Goal: Task Accomplishment & Management: Manage account settings

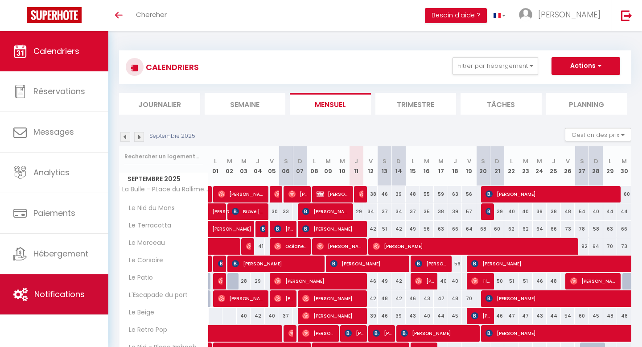
click at [60, 309] on link "Notifications" at bounding box center [54, 294] width 108 height 40
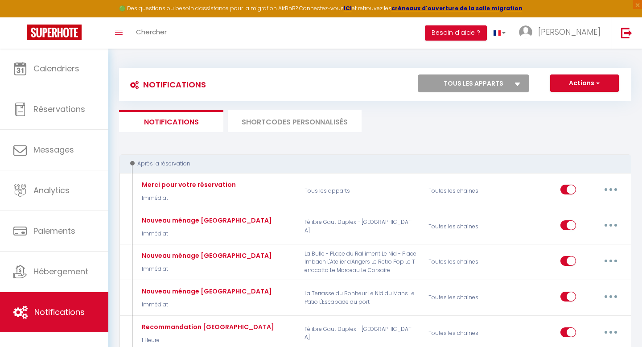
click at [508, 72] on div "Notifications Actions Nouvelle Notification Exporter Importer Tous les apparts …" at bounding box center [375, 84] width 512 height 33
click at [474, 79] on select "Tous les apparts La Bulle - PLace du Ralliment Le Retro Pop Le Nid - Place Imba…" at bounding box center [473, 83] width 111 height 18
click at [590, 78] on button "Actions" at bounding box center [584, 83] width 69 height 18
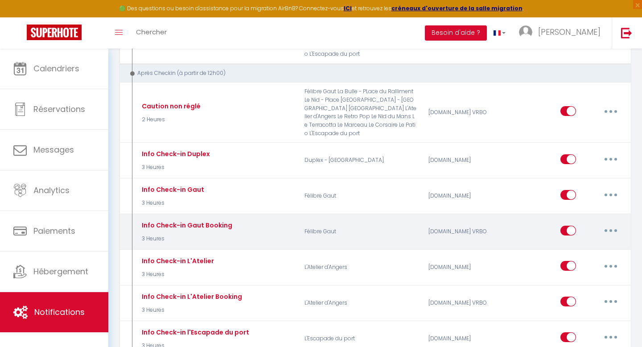
scroll to position [445, 0]
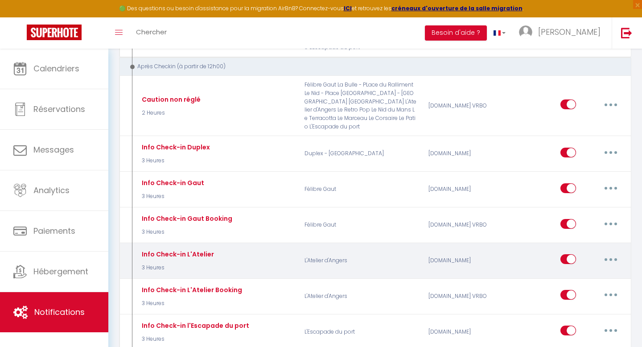
click at [610, 258] on icon "button" at bounding box center [611, 259] width 3 height 3
click at [577, 275] on link "Editer" at bounding box center [588, 279] width 66 height 15
type input "Info Check-in L'Atelier"
select select "3"
select select "3 Heures"
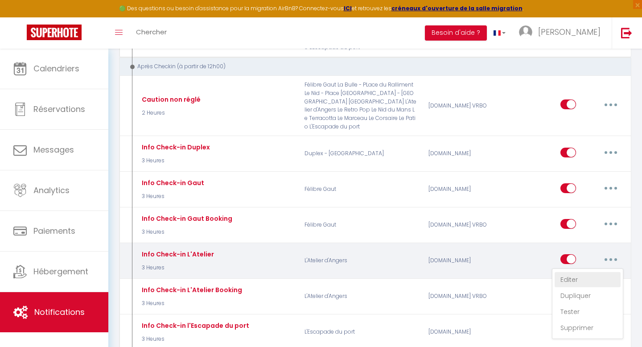
select select
checkbox input "true"
checkbox input "false"
radio input "true"
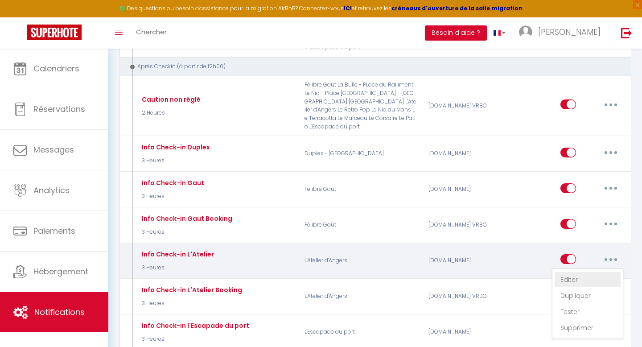
type input "Le check in est à 16 heure."
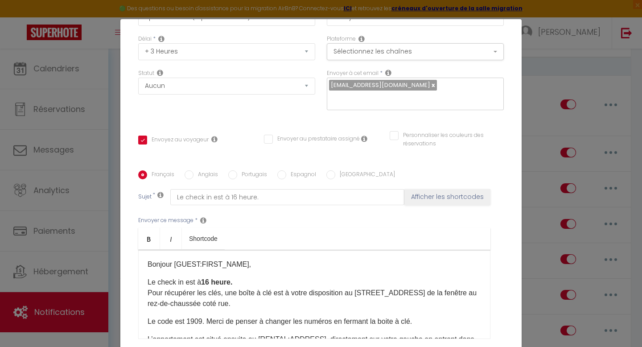
scroll to position [151, 0]
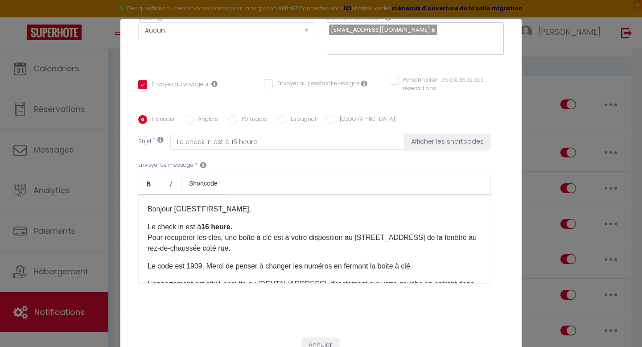
click at [198, 261] on p "Le code est 1909. Merci de penser à changer les numéros en fermant la boite à c…" at bounding box center [315, 266] width 334 height 11
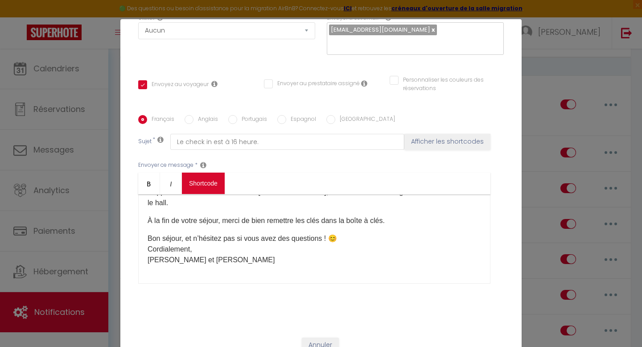
scroll to position [0, 0]
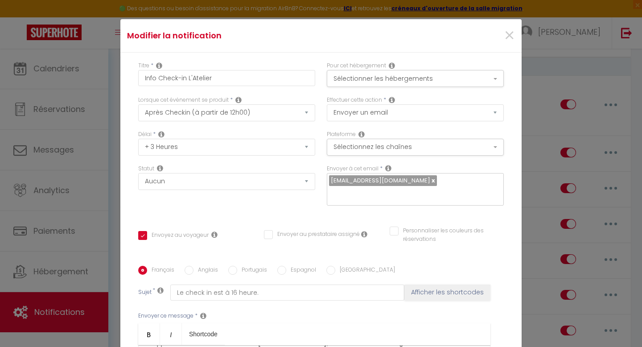
click at [212, 266] on label "Anglais" at bounding box center [206, 271] width 25 height 10
click at [194, 266] on input "Anglais" at bounding box center [189, 270] width 9 height 9
radio input "true"
checkbox input "true"
checkbox input "false"
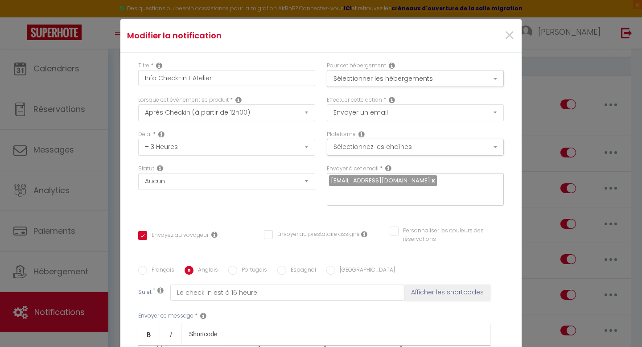
checkbox input "false"
type input "Check in is at 4 p.m."
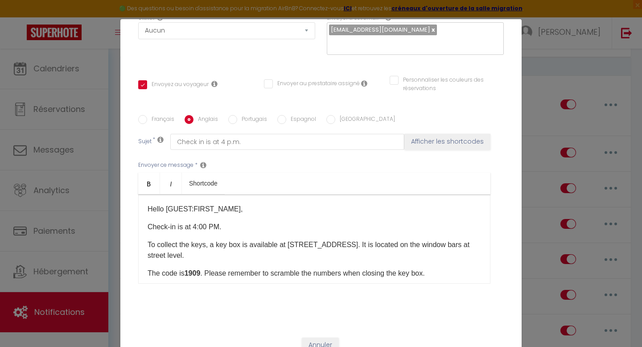
click at [203, 268] on p "The code is 1909 . Please remember to scramble the numbers when closing the key…" at bounding box center [315, 273] width 334 height 11
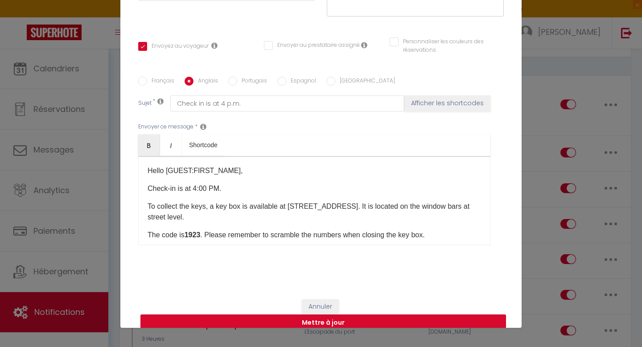
click at [218, 314] on button "Mettre à jour" at bounding box center [323, 322] width 366 height 17
checkbox input "true"
checkbox input "false"
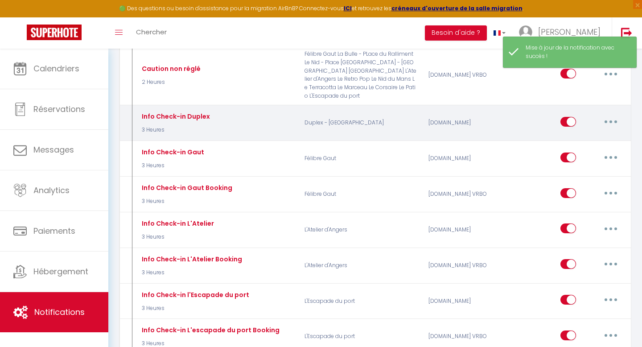
scroll to position [486, 0]
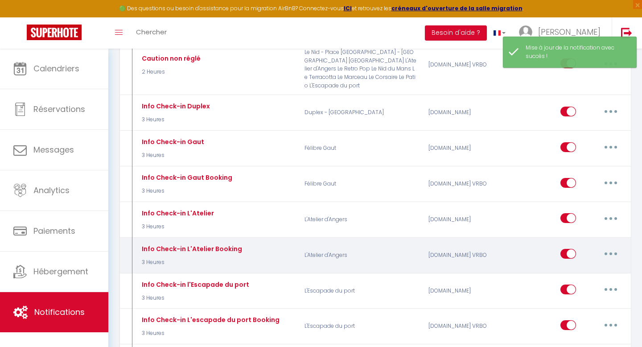
click at [607, 247] on button "button" at bounding box center [610, 254] width 25 height 14
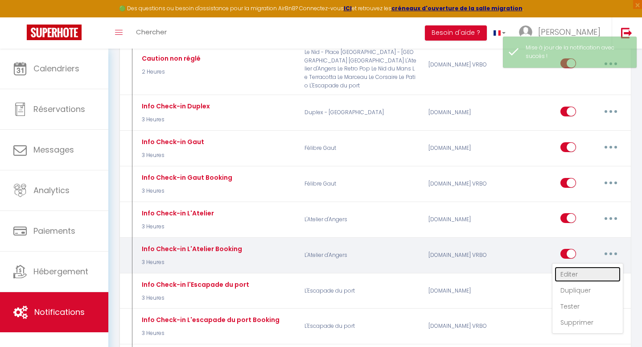
click at [577, 272] on link "Editer" at bounding box center [588, 274] width 66 height 15
type input "Info Check-in L'Atelier Booking"
select select "3"
select select "3 Heures"
select select "if_deposit_is_paid"
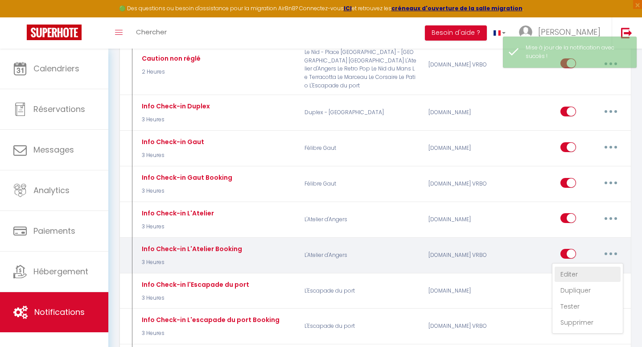
checkbox input "true"
checkbox input "false"
radio input "true"
type input "Le check in est à 16 heure."
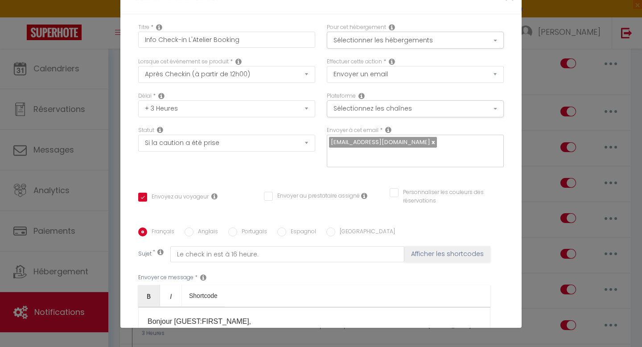
click at [197, 227] on label "Anglais" at bounding box center [206, 232] width 25 height 10
click at [194, 227] on input "Anglais" at bounding box center [189, 231] width 9 height 9
radio input "true"
checkbox input "true"
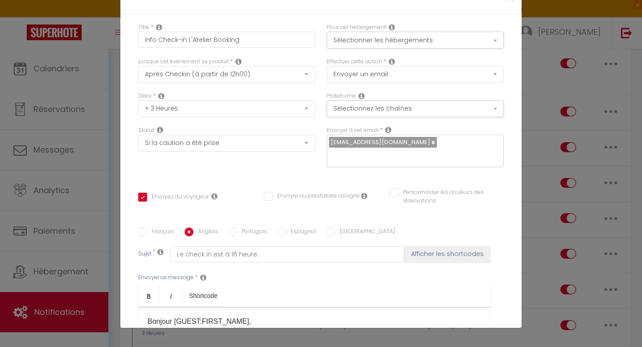
checkbox input "false"
type input "Check in is at 4 p.m."
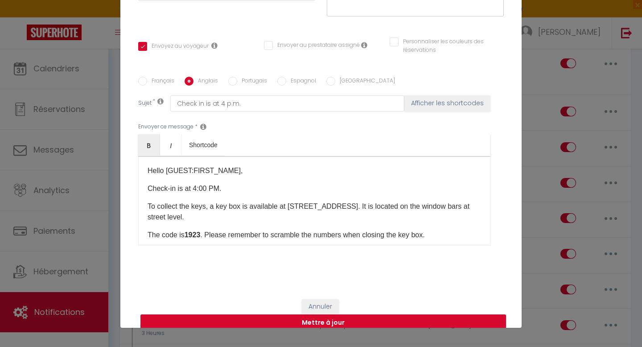
click at [225, 314] on button "Mettre à jour" at bounding box center [323, 322] width 366 height 17
checkbox input "true"
checkbox input "false"
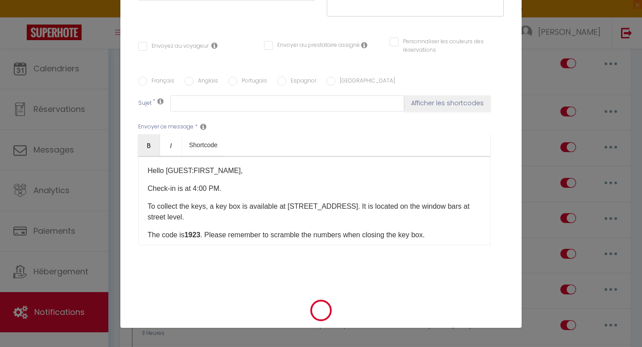
scroll to position [0, 0]
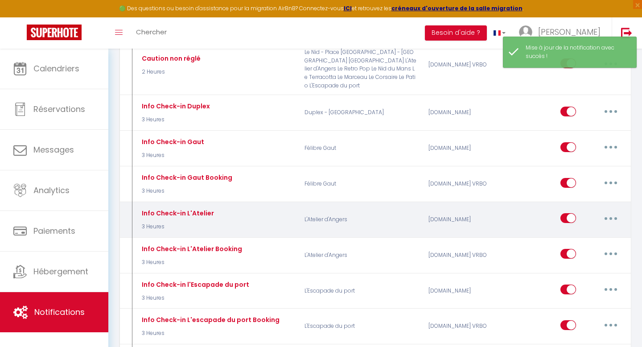
click at [614, 217] on button "button" at bounding box center [610, 218] width 25 height 14
click at [567, 235] on link "Editer" at bounding box center [588, 238] width 66 height 15
type input "Info Check-in L'Atelier"
select select "3"
select select "3 Heures"
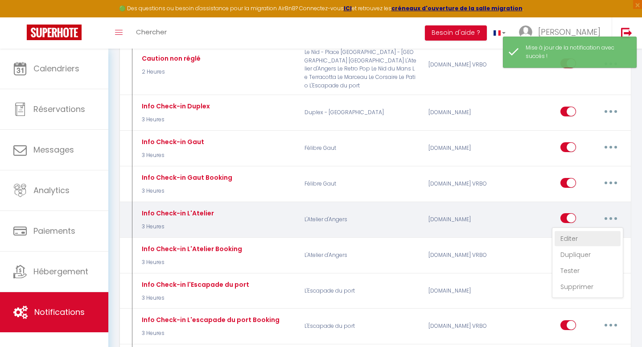
select select
checkbox input "true"
checkbox input "false"
radio input "true"
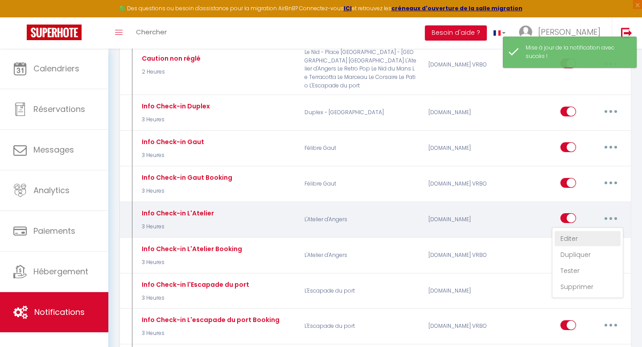
type input "Le check in est à 16 heure."
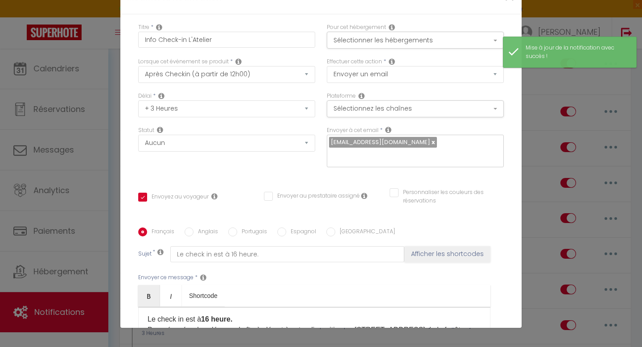
scroll to position [21, 0]
click at [211, 227] on label "Anglais" at bounding box center [206, 232] width 25 height 10
click at [194, 227] on input "Anglais" at bounding box center [189, 231] width 9 height 9
radio input "true"
checkbox input "true"
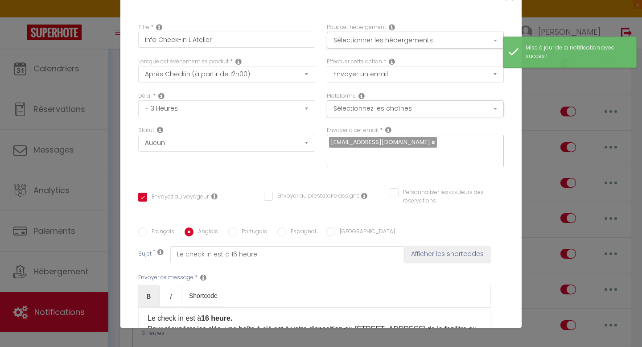
checkbox input "false"
type input "Check in is at 4 p.m."
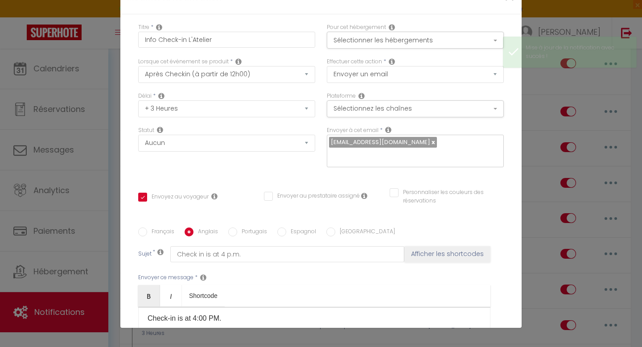
click at [569, 195] on div "Modifier la notification × Titre * Info Check-in L'Atelier Pour cet hébergement…" at bounding box center [321, 173] width 642 height 347
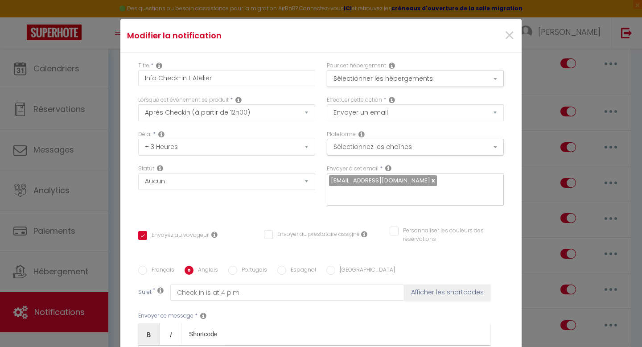
scroll to position [0, 0]
click at [508, 31] on span "×" at bounding box center [509, 35] width 11 height 27
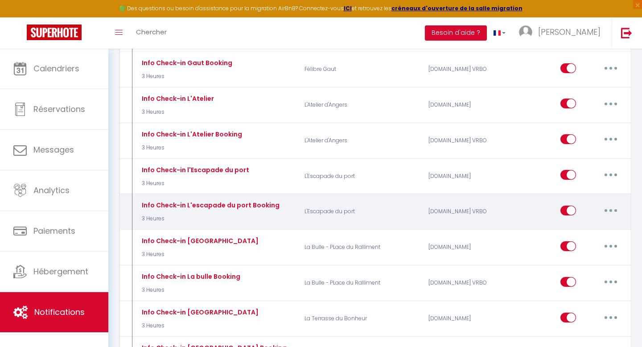
scroll to position [603, 0]
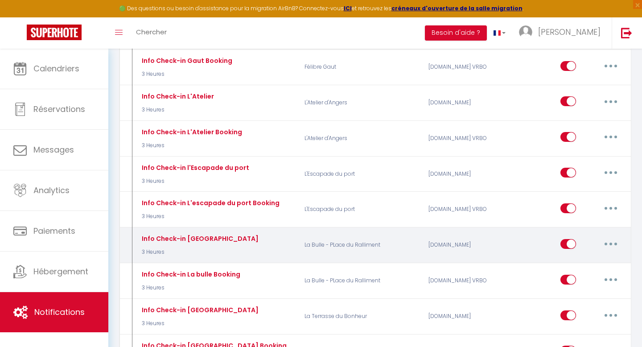
click at [616, 240] on button "button" at bounding box center [610, 244] width 25 height 14
click at [567, 260] on link "Editer" at bounding box center [588, 263] width 66 height 15
type input "Info Check-in [GEOGRAPHIC_DATA]"
checkbox input "true"
checkbox input "false"
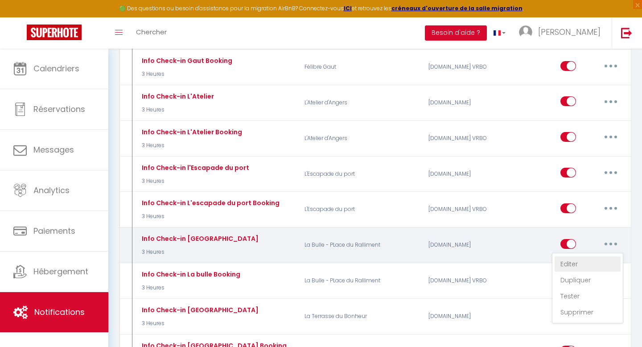
checkbox input "false"
radio input "true"
type input "Le check in est à 16 heure."
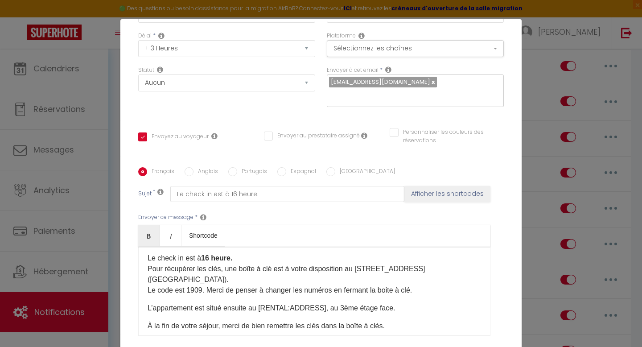
scroll to position [151, 0]
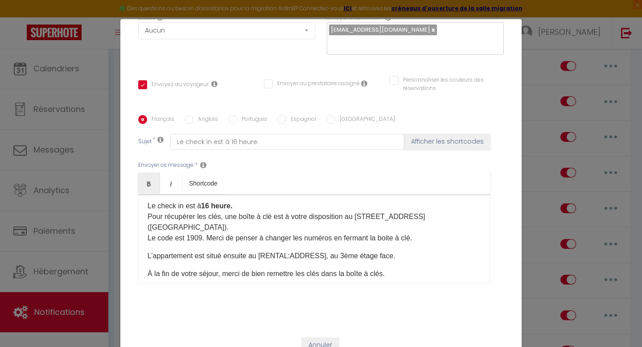
click at [201, 227] on p "Le check in est à 16 heure. Pour récupérer les clés, une boîte à clé est à votr…" at bounding box center [315, 222] width 334 height 43
click at [199, 115] on label "Anglais" at bounding box center [206, 120] width 25 height 10
click at [194, 115] on input "Anglais" at bounding box center [189, 119] width 9 height 9
radio input "true"
checkbox input "true"
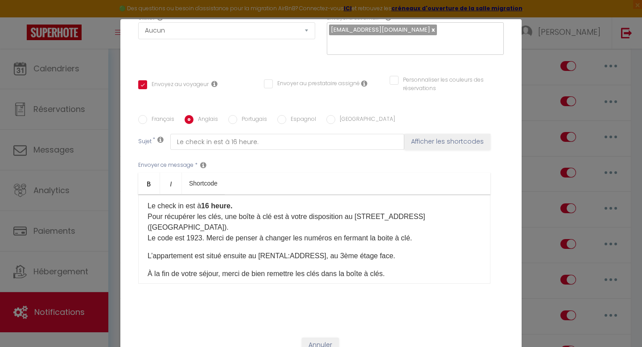
checkbox input "false"
type input "Check in is at 4 p.m."
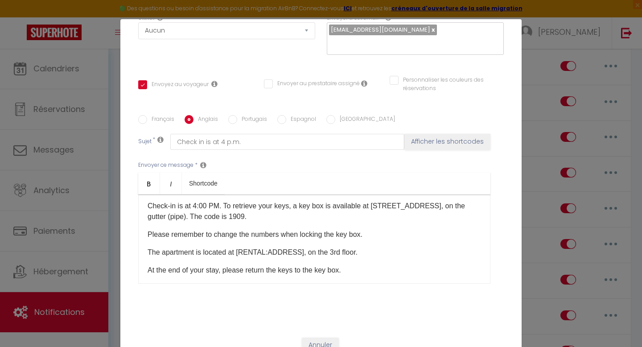
click at [223, 202] on p "Check-in is at 4:00 PM. To retrieve your keys, a key box is available at [STREE…" at bounding box center [315, 211] width 334 height 21
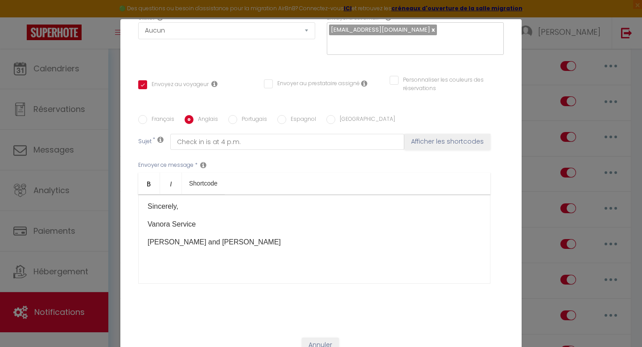
checkbox input "true"
checkbox input "false"
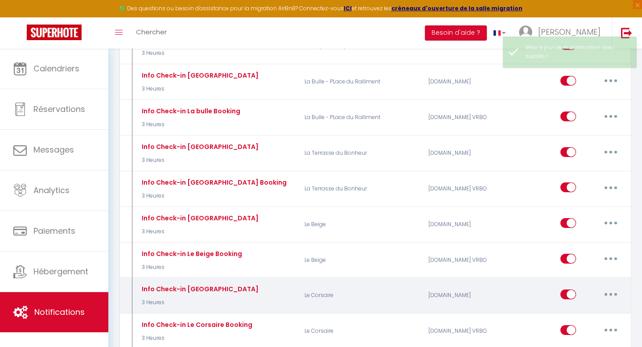
scroll to position [812, 0]
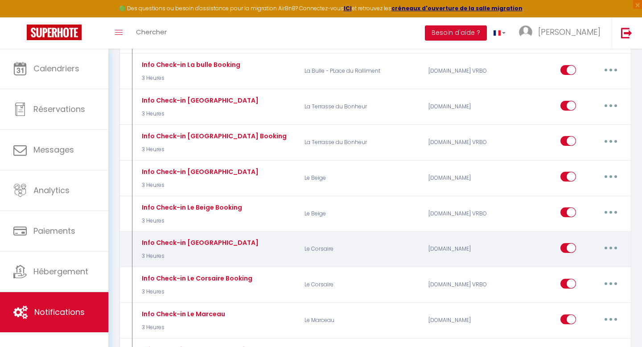
click at [607, 242] on button "button" at bounding box center [610, 248] width 25 height 14
click at [582, 262] on link "Editer" at bounding box center [588, 267] width 66 height 15
type input "Info Check-in [GEOGRAPHIC_DATA]"
select select "3"
select select "3 Heures"
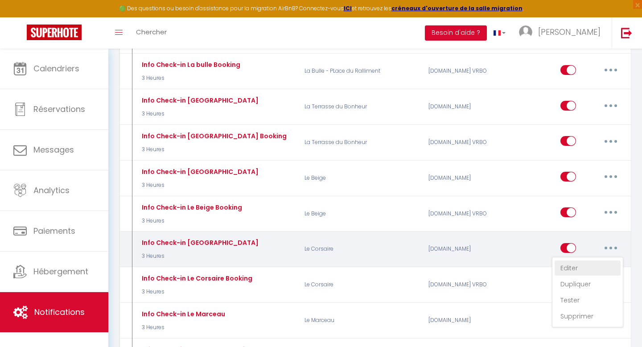
select select
checkbox input "true"
checkbox input "false"
radio input "true"
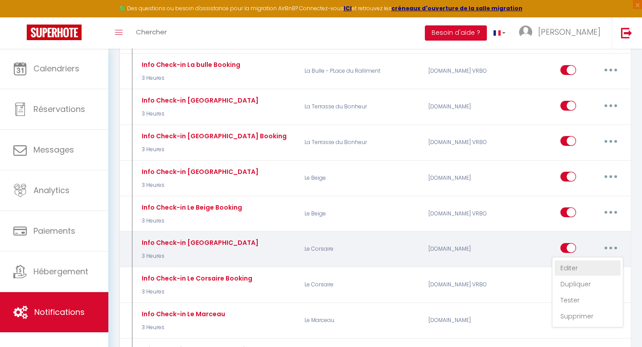
type input "Le check in est à 16 heure."
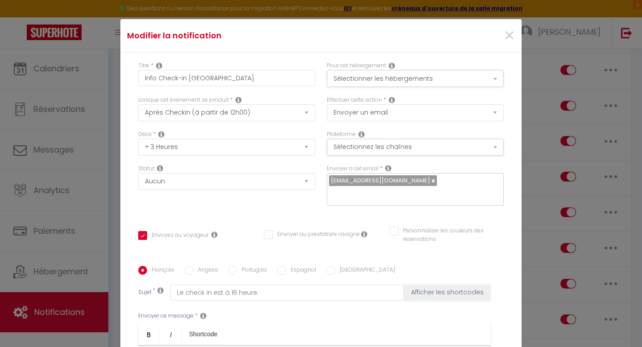
scroll to position [0, 0]
click at [190, 266] on input "Anglais" at bounding box center [189, 270] width 9 height 9
radio input "true"
checkbox input "true"
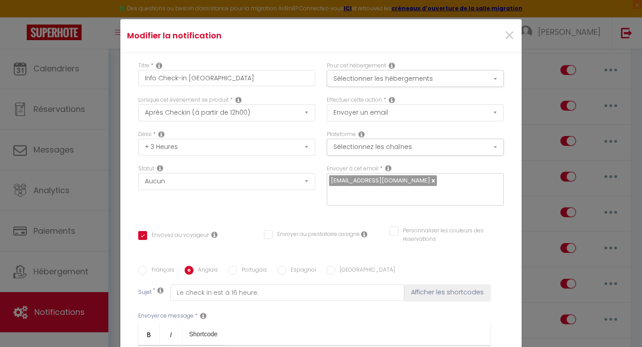
checkbox input "false"
type input "Check in is at 4 p.m."
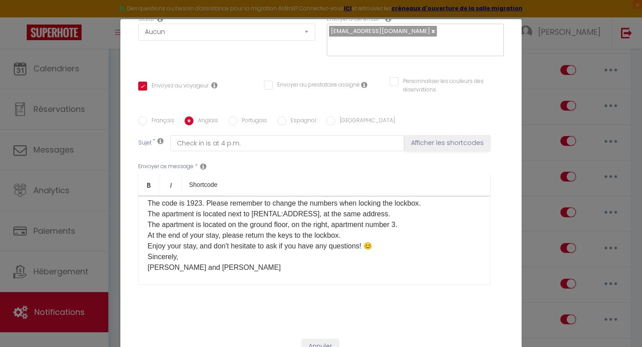
scroll to position [63, 0]
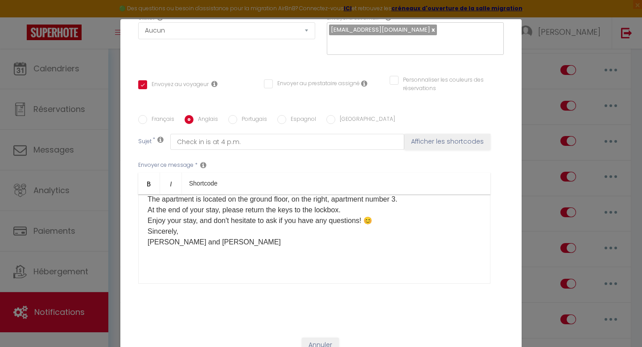
checkbox input "true"
checkbox input "false"
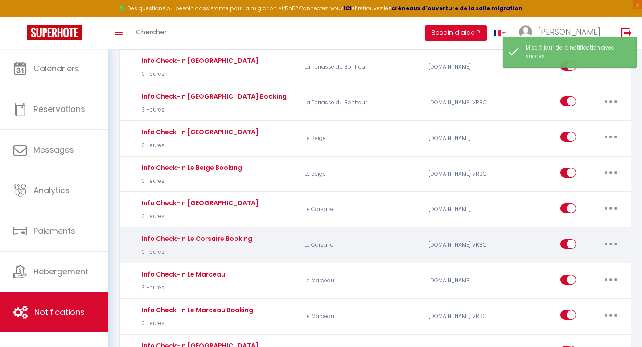
scroll to position [873, 0]
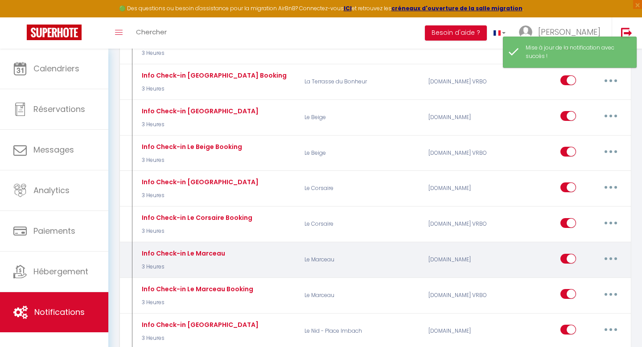
click at [613, 252] on button "button" at bounding box center [610, 258] width 25 height 14
click at [581, 273] on link "Editer" at bounding box center [588, 278] width 66 height 15
type input "Info Check-in Le Marceau"
select select "3"
select select "3 Heures"
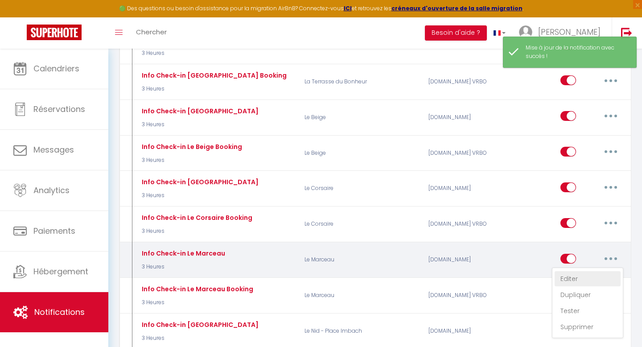
select select
checkbox input "true"
checkbox input "false"
radio input "true"
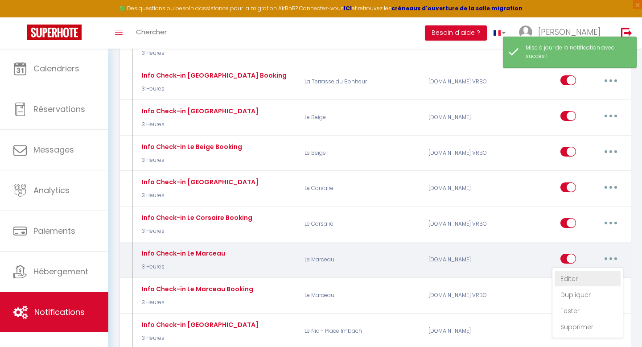
type input "Le check in est à 16 heure."
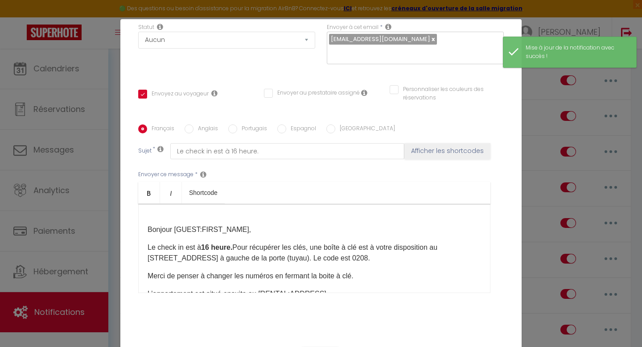
scroll to position [0, 0]
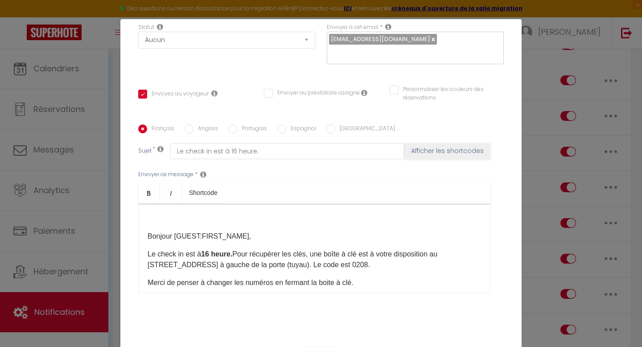
click at [388, 254] on p "Le check in est à 16 heure. Pour récupérer les clés, une boîte à clé est à votr…" at bounding box center [315, 259] width 334 height 21
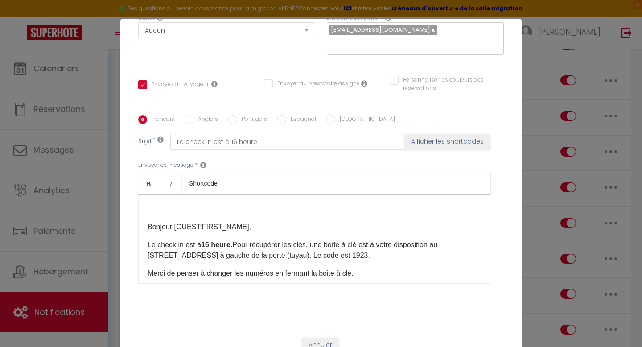
click at [198, 115] on label "Anglais" at bounding box center [206, 120] width 25 height 10
click at [194, 115] on input "Anglais" at bounding box center [189, 119] width 9 height 9
radio input "true"
checkbox input "true"
checkbox input "false"
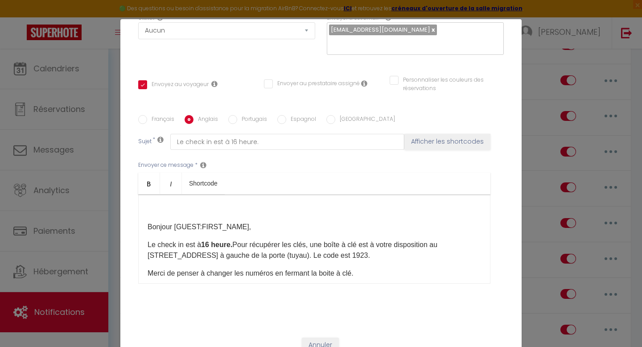
checkbox input "false"
type input "Check in is at 4 p.m."
click at [268, 251] on strong "0208" at bounding box center [266, 255] width 16 height 8
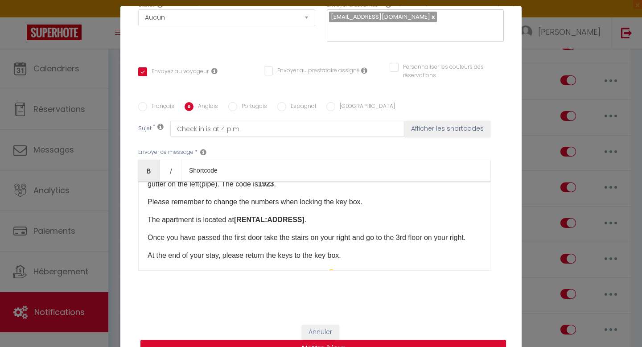
scroll to position [68, 0]
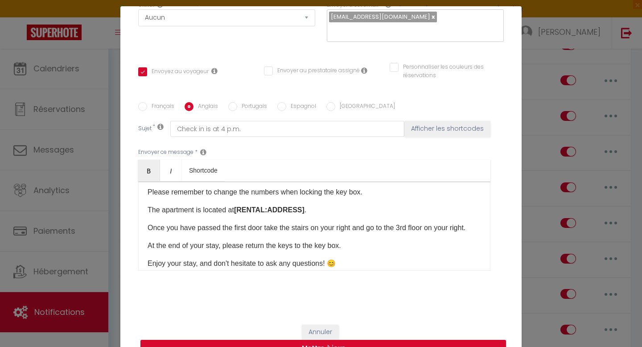
click at [362, 340] on button "Mettre à jour" at bounding box center [323, 348] width 366 height 17
checkbox input "true"
checkbox input "false"
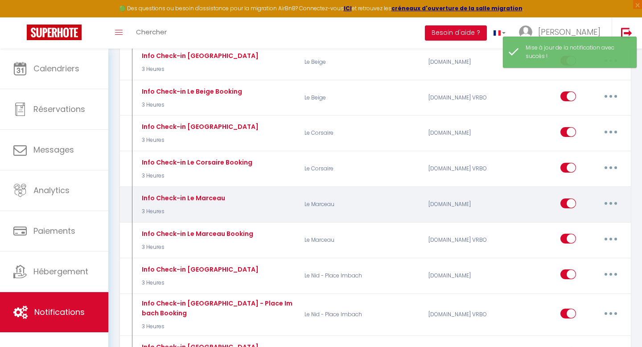
scroll to position [956, 0]
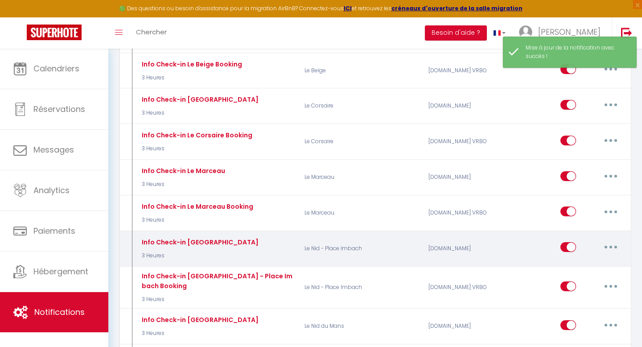
click at [616, 242] on button "button" at bounding box center [610, 247] width 25 height 14
click at [577, 260] on link "Editer" at bounding box center [588, 267] width 66 height 15
type input "Info Check-in [GEOGRAPHIC_DATA]"
select select "3"
select select "3 Heures"
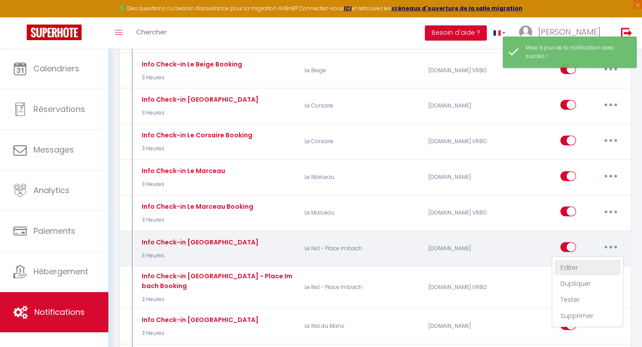
select select
checkbox input "true"
checkbox input "false"
radio input "true"
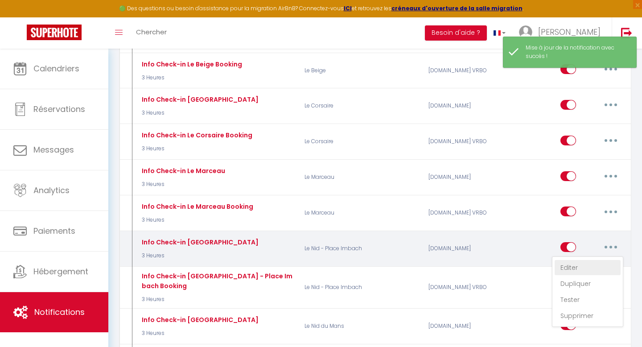
type input "Le check in est à 16 heure."
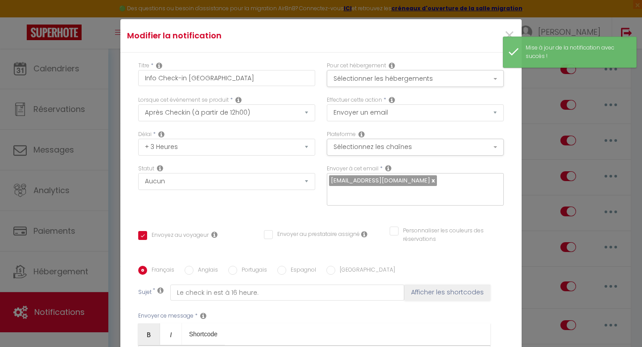
scroll to position [36, 0]
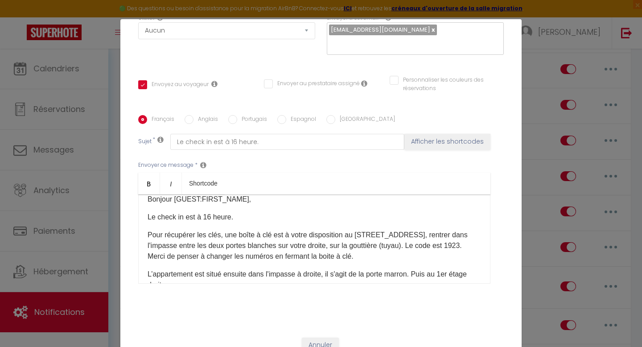
scroll to position [0, 0]
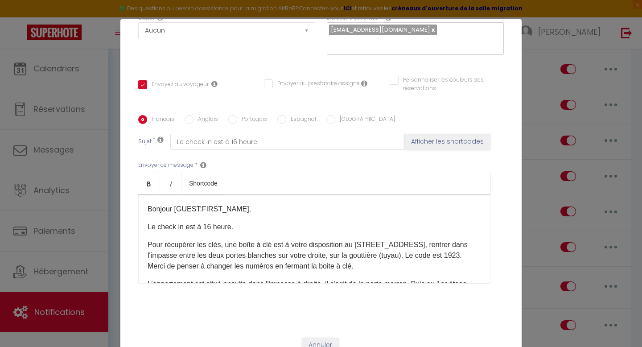
click at [207, 115] on label "Anglais" at bounding box center [206, 120] width 25 height 10
click at [194, 115] on input "Anglais" at bounding box center [189, 119] width 9 height 9
radio input "true"
checkbox input "true"
checkbox input "false"
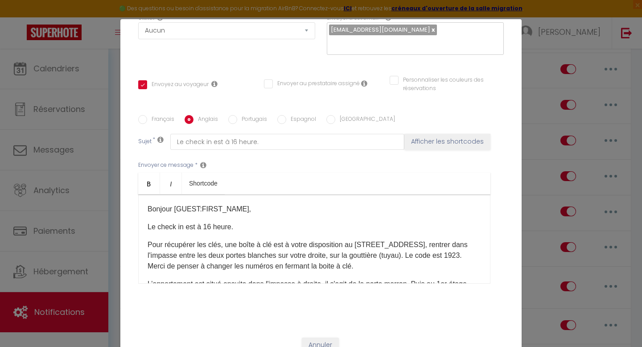
checkbox input "false"
type input "Check in is at 4 p.m."
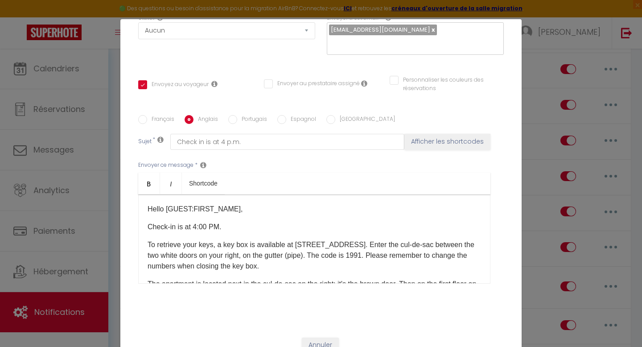
click at [434, 239] on p "To retrieve your keys, a key box is available at [STREET_ADDRESS]. Enter the cu…" at bounding box center [315, 255] width 334 height 32
checkbox input "true"
checkbox input "false"
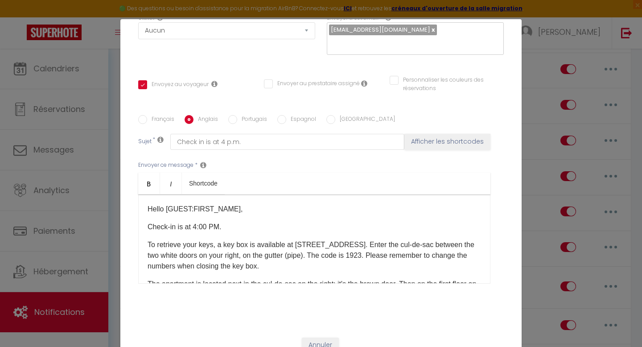
checkbox input "false"
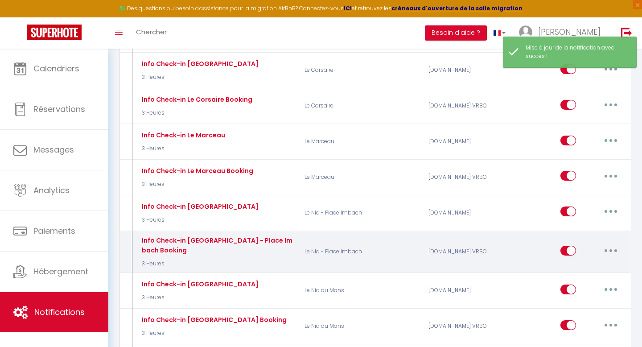
scroll to position [993, 0]
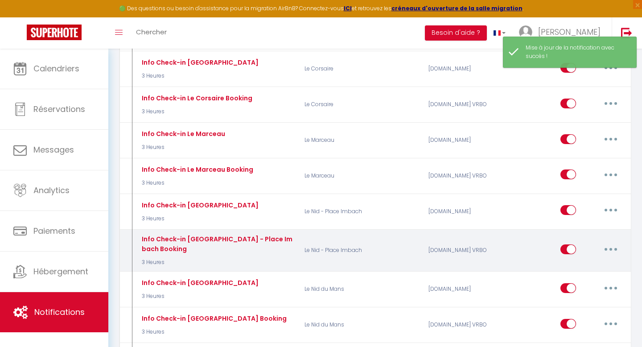
click at [607, 242] on button "button" at bounding box center [610, 249] width 25 height 14
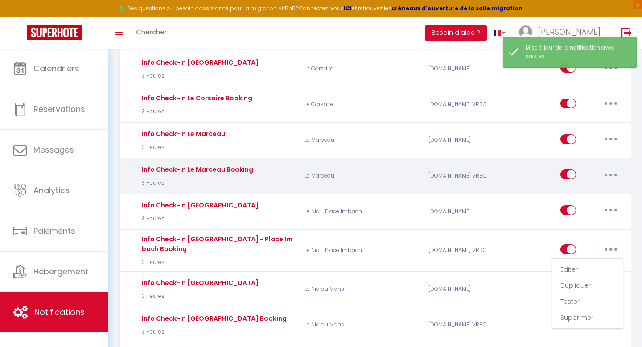
click at [613, 170] on button "button" at bounding box center [610, 174] width 25 height 14
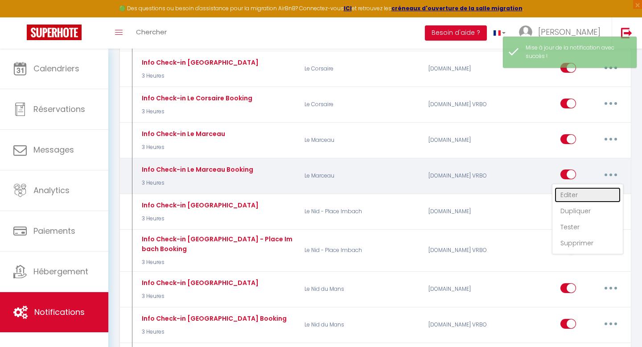
click at [596, 190] on link "Editer" at bounding box center [588, 194] width 66 height 15
type input "Info Check-in Le Marceau Booking"
select select "3"
select select "3 Heures"
select select "if_deposit_is_paid"
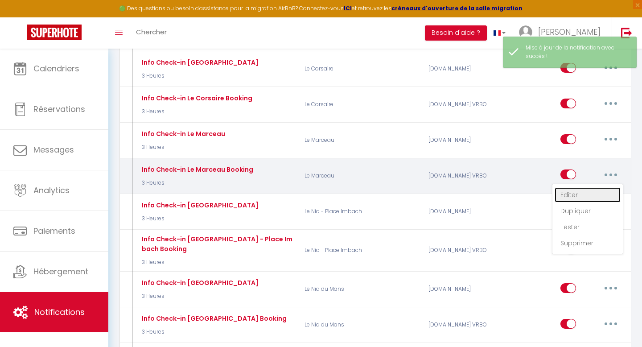
checkbox input "true"
checkbox input "false"
radio input "true"
type input "Le check in est à 16 heure."
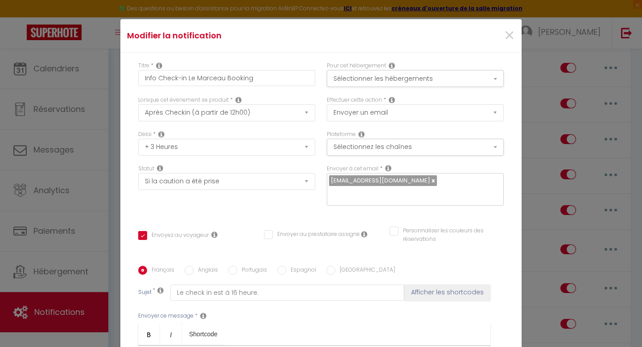
scroll to position [5, 0]
click at [202, 266] on label "Anglais" at bounding box center [206, 271] width 25 height 10
click at [194, 266] on input "Anglais" at bounding box center [189, 270] width 9 height 9
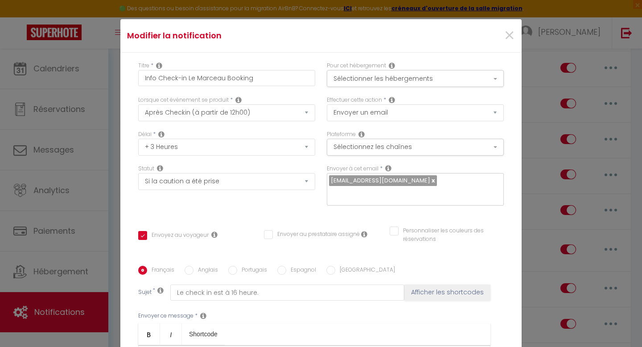
radio input "true"
checkbox input "true"
checkbox input "false"
type input "Check in is at 4 p.m."
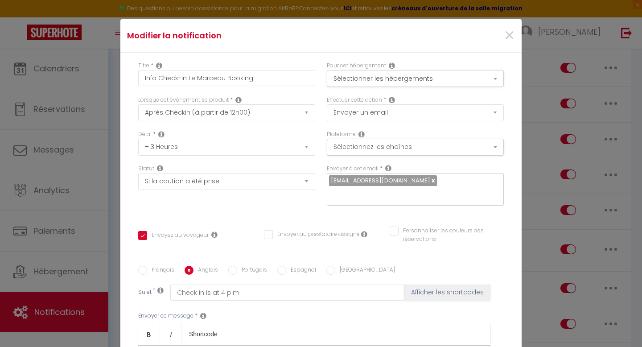
checkbox input "true"
checkbox input "false"
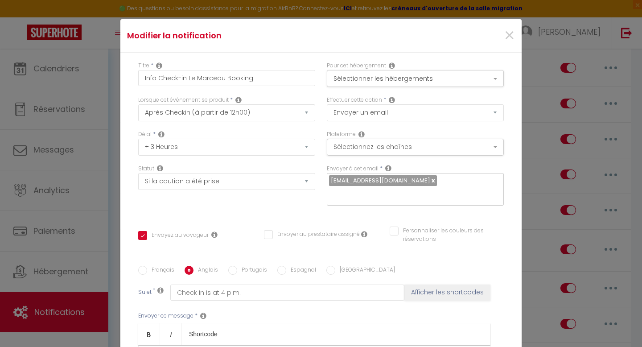
checkbox input "false"
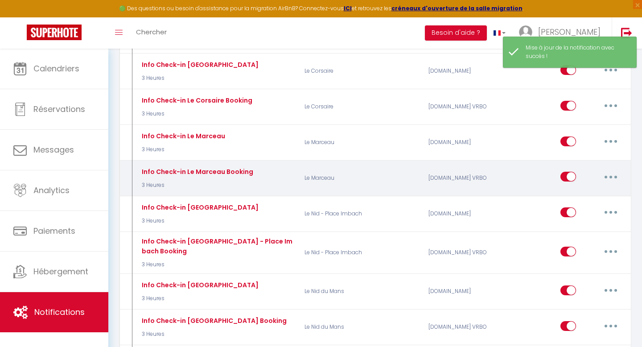
scroll to position [991, 0]
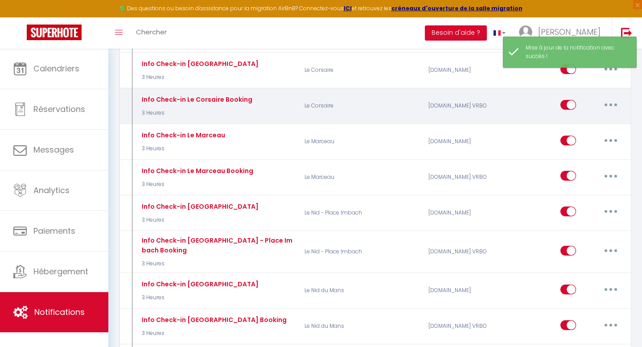
click at [606, 98] on button "button" at bounding box center [610, 105] width 25 height 14
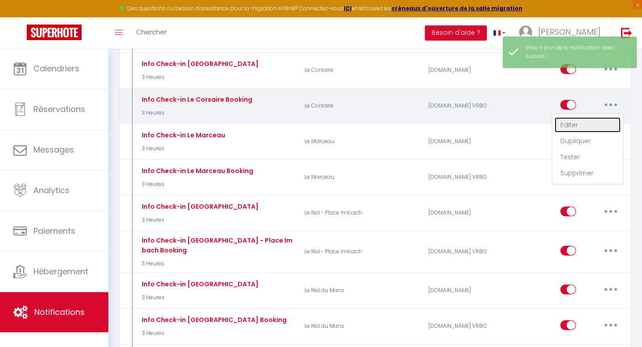
click at [593, 120] on link "Editer" at bounding box center [588, 124] width 66 height 15
type input "Info Check-in Le Corsaire Booking"
select select "3"
select select "3 Heures"
select select "if_deposit_is_paid"
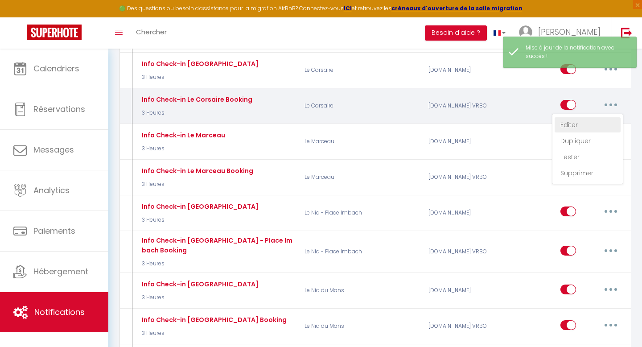
checkbox input "true"
checkbox input "false"
radio input "true"
type input "Le check in est à 16 heure."
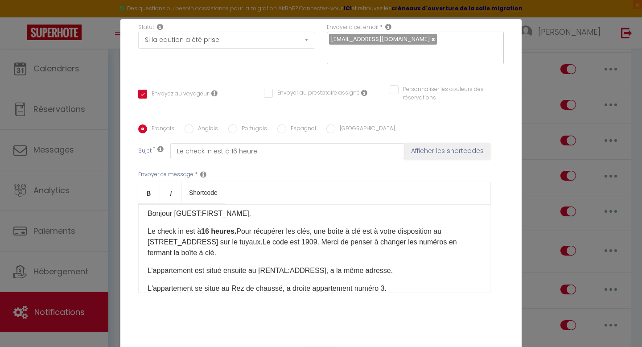
click at [377, 226] on p "Le check in est à 16 heures. Pour récupérer les clés, une boîte à clé est à vot…" at bounding box center [315, 242] width 334 height 32
click at [191, 124] on input "Anglais" at bounding box center [189, 128] width 9 height 9
radio input "true"
checkbox input "true"
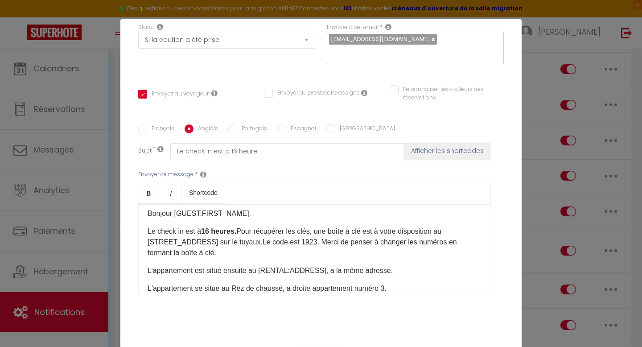
checkbox input "false"
type input "Check in is at 4 p.m."
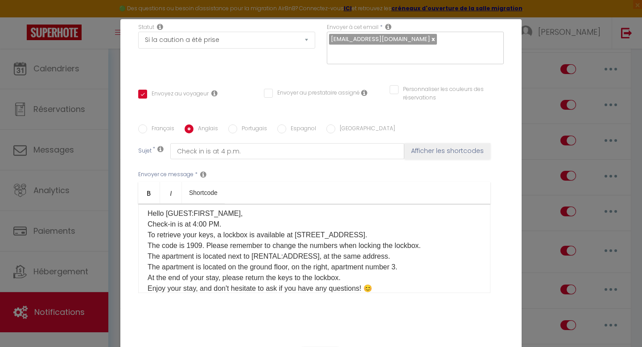
click at [192, 208] on p "Hello [GUEST:FIRST_NAME], Check-in is at 4:00 PM. To retrieve your keys, a lock…" at bounding box center [315, 267] width 334 height 118
checkbox input "true"
checkbox input "false"
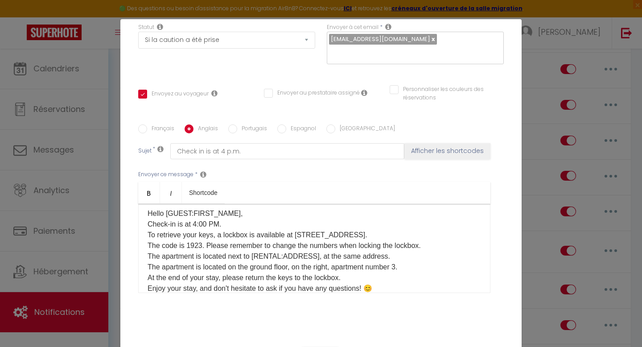
checkbox input "false"
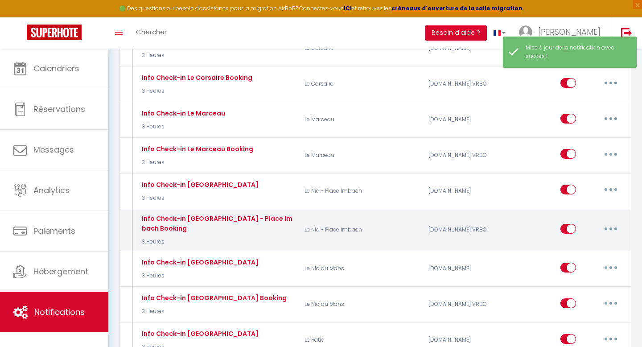
scroll to position [1014, 0]
click at [607, 221] on button "button" at bounding box center [610, 228] width 25 height 14
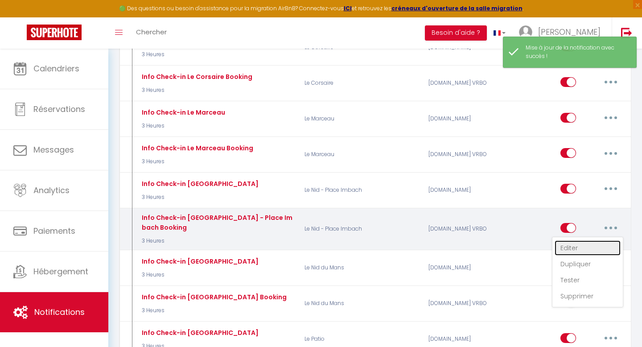
click at [577, 240] on link "Editer" at bounding box center [588, 247] width 66 height 15
type input "Info Check-in [GEOGRAPHIC_DATA] - Place Imbach Booking"
select select "3"
select select "3 Heures"
select select "if_deposit_is_paid"
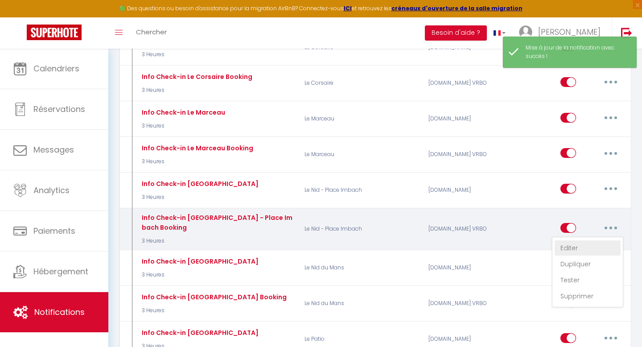
checkbox input "true"
checkbox input "false"
radio input "true"
type input "Le check in est à 16 heure."
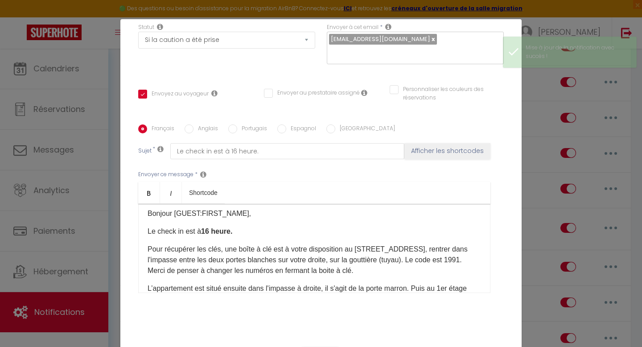
click at [221, 244] on p "Pour récupérer les clés, une boîte à clé est à votre disposition au [STREET_ADD…" at bounding box center [315, 260] width 334 height 32
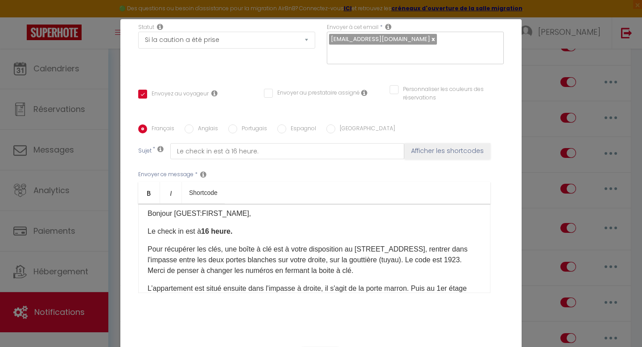
click at [199, 124] on label "Anglais" at bounding box center [206, 129] width 25 height 10
click at [194, 124] on input "Anglais" at bounding box center [189, 128] width 9 height 9
radio input "true"
checkbox input "true"
checkbox input "false"
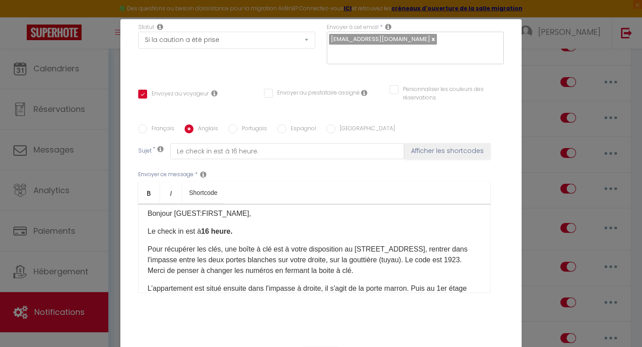
checkbox input "false"
type input "Check in is at 4 p.m."
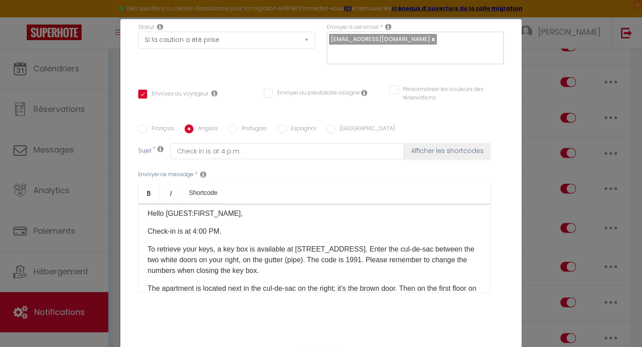
click at [441, 244] on p "To retrieve your keys, a key box is available at [STREET_ADDRESS]. Enter the cu…" at bounding box center [315, 260] width 334 height 32
checkbox input "true"
checkbox input "false"
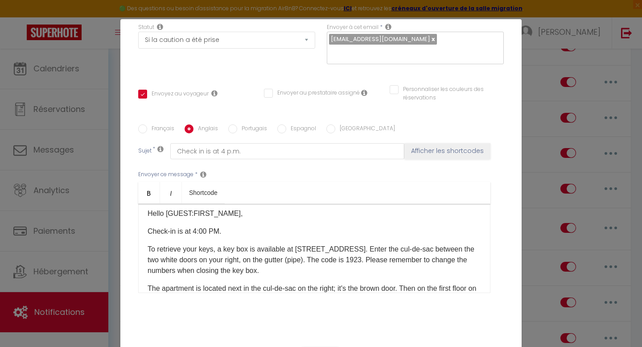
checkbox input "false"
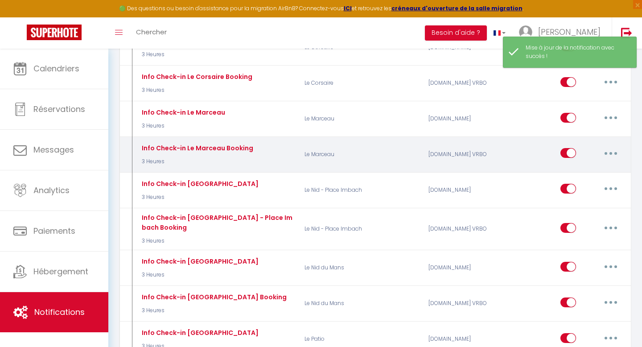
click at [609, 148] on button "button" at bounding box center [610, 153] width 25 height 14
click at [590, 166] on link "Editer" at bounding box center [588, 173] width 66 height 15
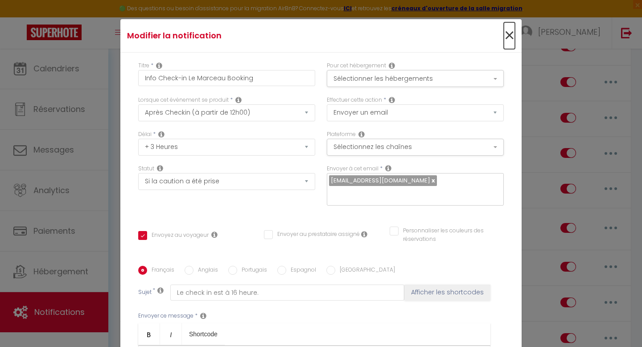
click at [508, 35] on span "×" at bounding box center [509, 35] width 11 height 27
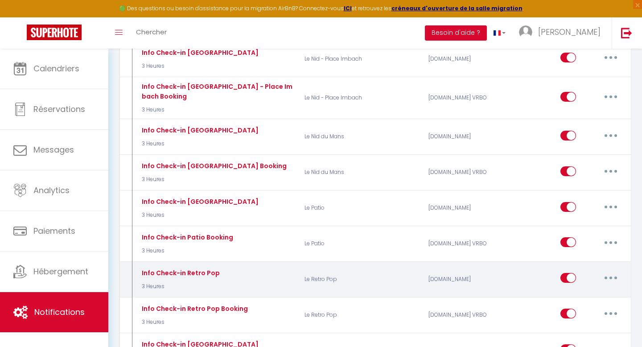
scroll to position [1146, 0]
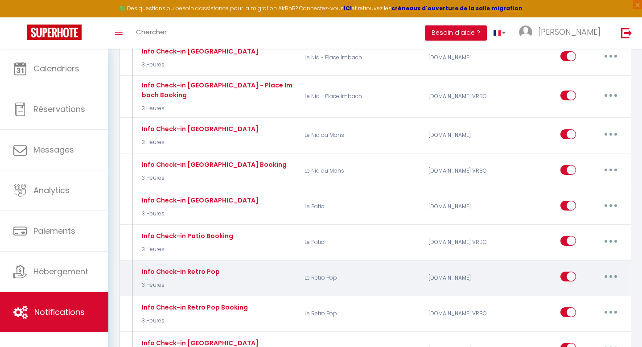
click at [617, 269] on button "button" at bounding box center [610, 276] width 25 height 14
click at [588, 289] on link "Editer" at bounding box center [588, 296] width 66 height 15
type input "Info Check-in Retro Pop"
select select
checkbox input "true"
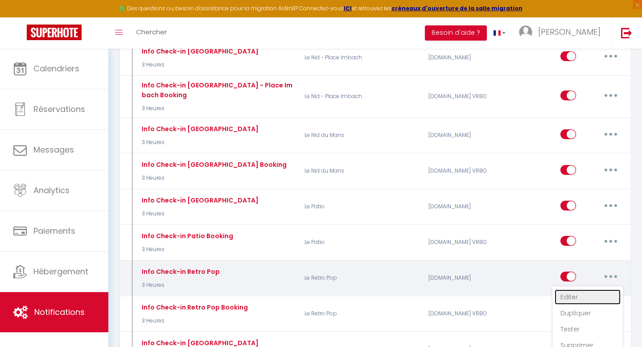
checkbox input "false"
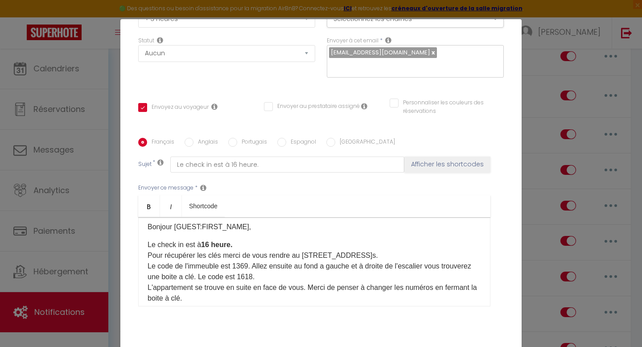
scroll to position [151, 0]
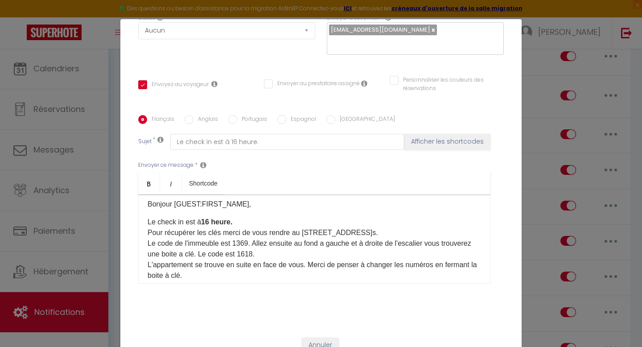
click at [249, 244] on p "Le check in est à 16 heure. Pour récupérer les clés merci de vous rendre au [ST…" at bounding box center [315, 249] width 334 height 64
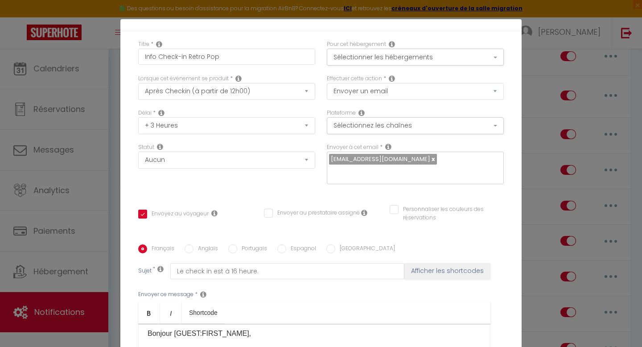
scroll to position [0, 0]
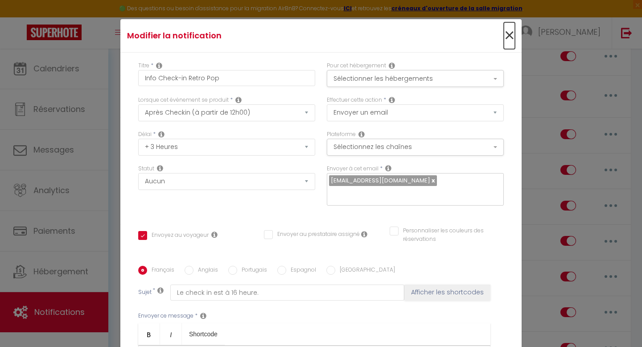
click at [508, 31] on span "×" at bounding box center [509, 35] width 11 height 27
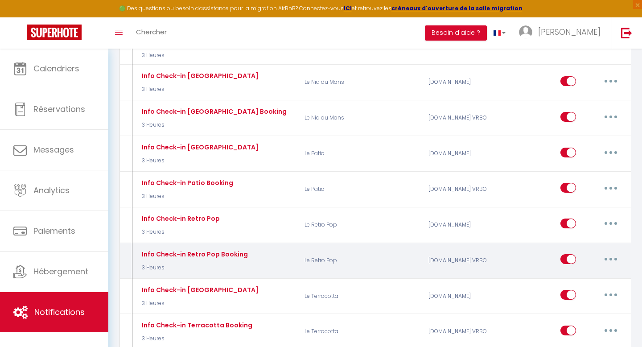
scroll to position [1229, 0]
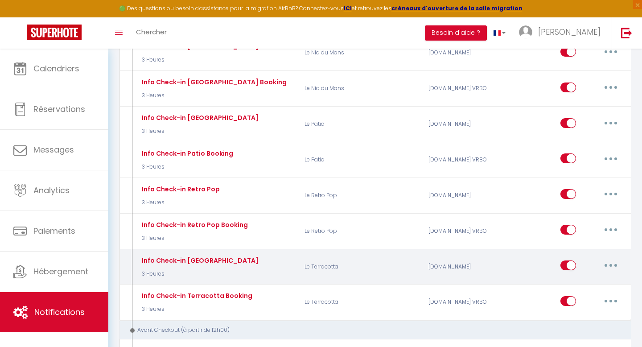
click at [614, 258] on button "button" at bounding box center [610, 265] width 25 height 14
click at [585, 278] on link "Editer" at bounding box center [588, 285] width 66 height 15
type input "Info Check-in [GEOGRAPHIC_DATA]"
checkbox input "true"
checkbox input "false"
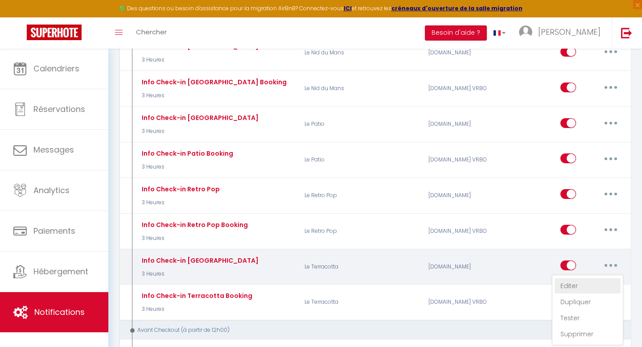
checkbox input "false"
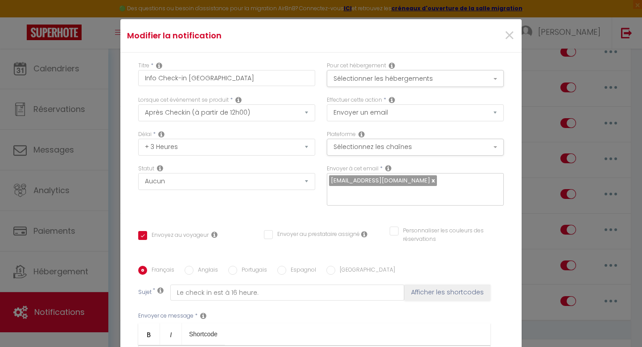
scroll to position [151, 0]
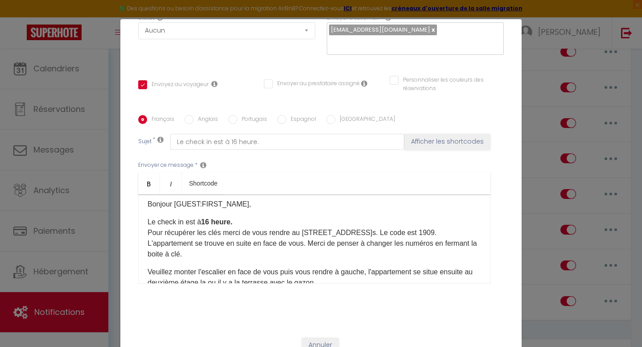
click at [441, 222] on p "Le check in est à 16 heure. Pour récupérer les clés merci de vous rendre au [ST…" at bounding box center [315, 238] width 334 height 43
click at [199, 115] on label "Anglais" at bounding box center [206, 120] width 25 height 10
click at [194, 115] on input "Anglais" at bounding box center [189, 119] width 9 height 9
radio input "true"
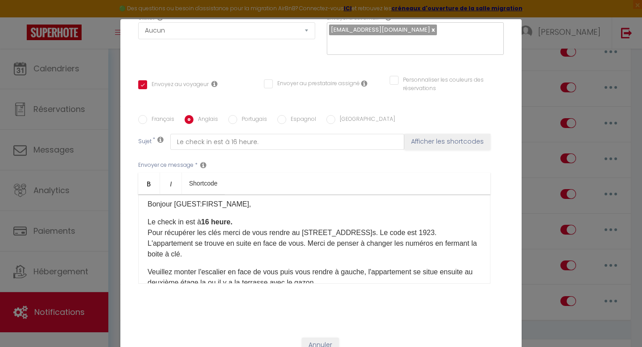
checkbox input "true"
checkbox input "false"
type input "Check in is at 4 p.m."
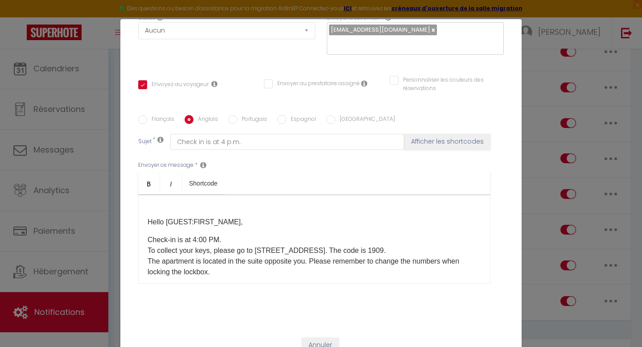
click at [400, 235] on p "Check-in is at 4:00 PM. To collect your keys, please go to [STREET_ADDRESS]. Th…" at bounding box center [315, 256] width 334 height 43
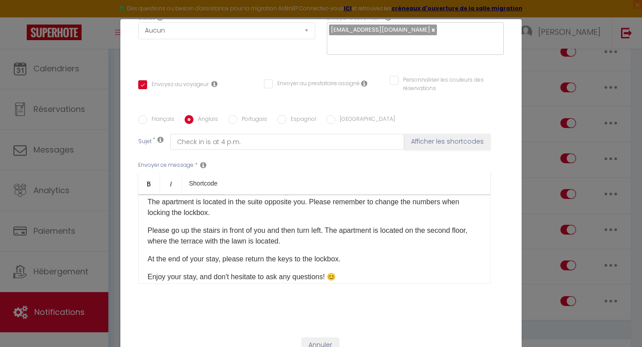
scroll to position [82, 0]
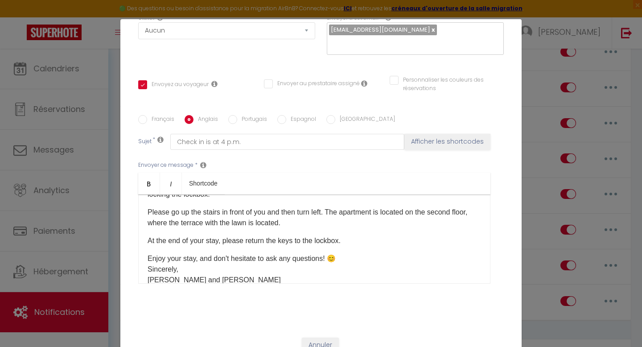
checkbox input "true"
checkbox input "false"
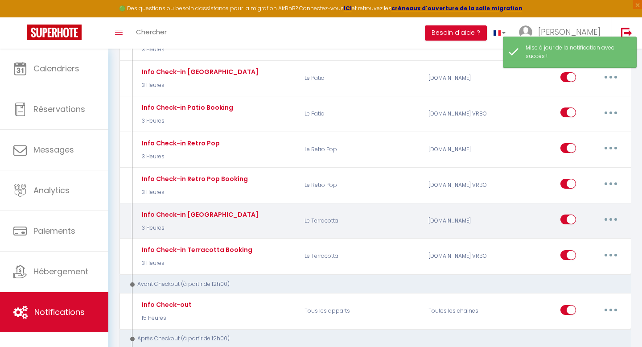
scroll to position [1283, 0]
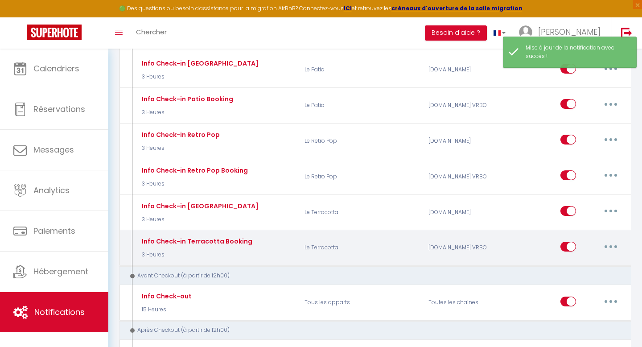
click at [610, 239] on button "button" at bounding box center [610, 246] width 25 height 14
click at [583, 259] on link "Editer" at bounding box center [588, 266] width 66 height 15
type input "Info Check-in Terracotta Booking"
select select "3"
select select "3 Heures"
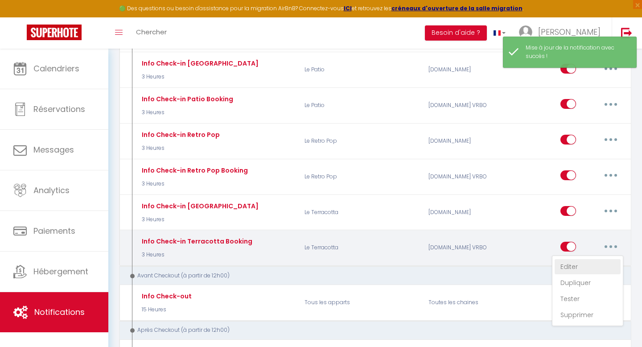
select select "if_deposit_is_paid"
checkbox input "true"
checkbox input "false"
radio input "true"
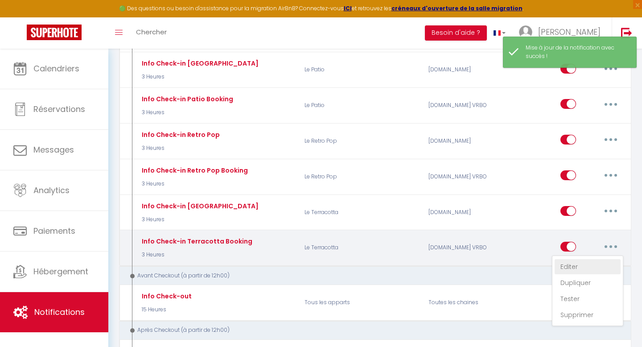
type input "Le check in est à 16 heure."
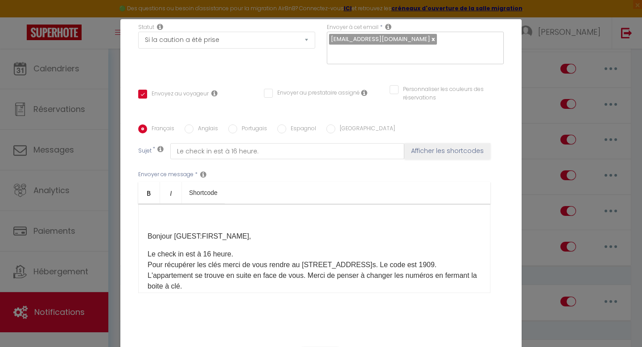
scroll to position [11, 0]
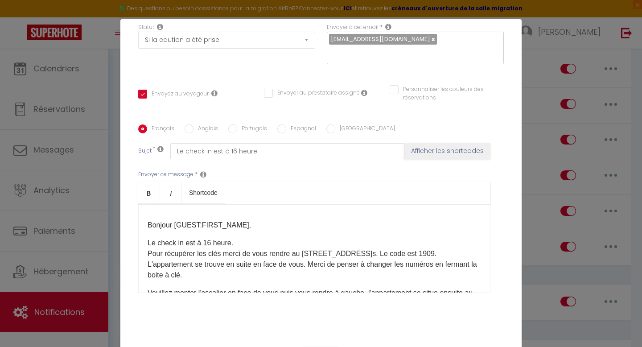
click at [441, 240] on p "Le check in est à 16 heure. Pour récupérer les clés merci de vous rendre au [ST…" at bounding box center [315, 259] width 334 height 43
click at [206, 111] on div "Français Anglais Portugais Espagnol Italien Sujet * Le check in est à 16 heure.…" at bounding box center [321, 214] width 366 height 206
click at [207, 124] on label "Anglais" at bounding box center [206, 129] width 25 height 10
click at [194, 124] on input "Anglais" at bounding box center [189, 128] width 9 height 9
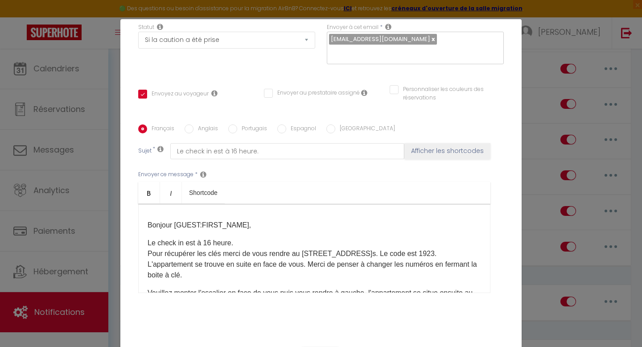
radio input "true"
checkbox input "true"
checkbox input "false"
type input "Check in is at 4 p.m."
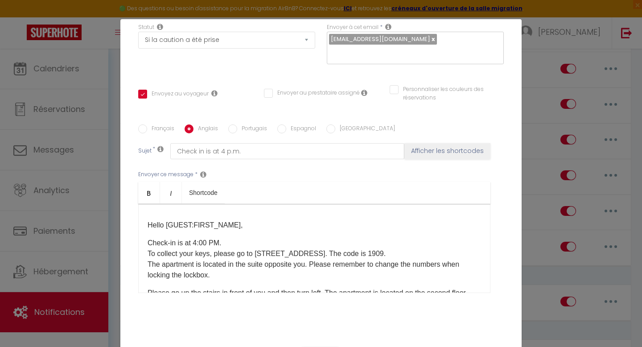
click at [399, 241] on p "Check-in is at 4:00 PM. To collect your keys, please go to [STREET_ADDRESS]. Th…" at bounding box center [315, 259] width 334 height 43
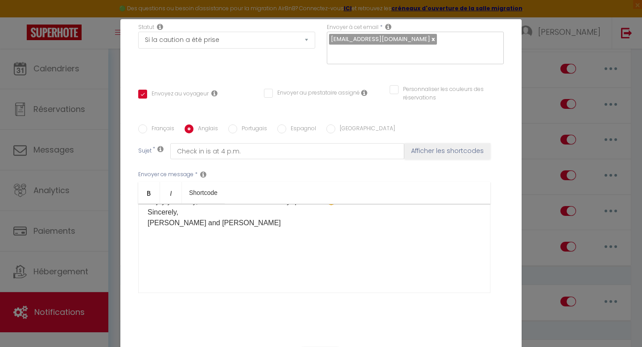
scroll to position [151, 0]
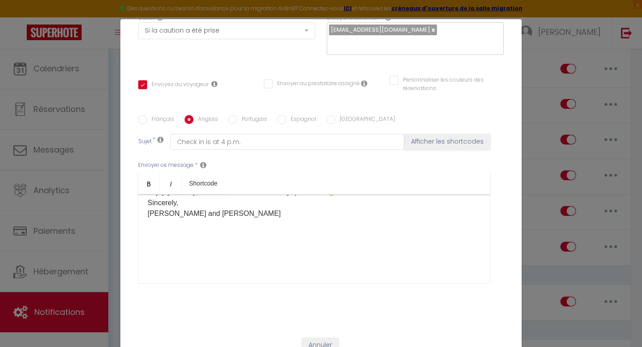
checkbox input "true"
checkbox input "false"
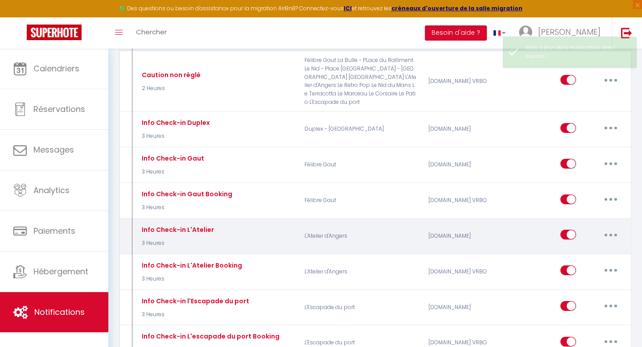
scroll to position [473, 0]
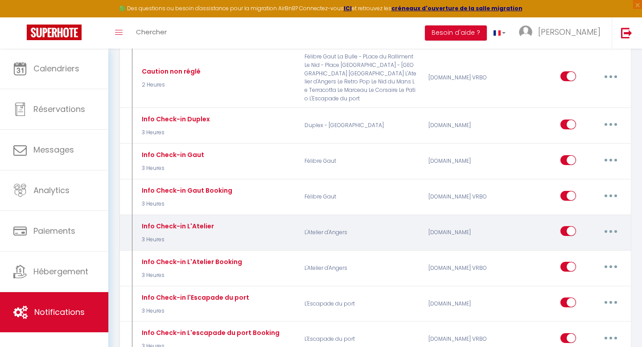
click at [611, 231] on button "button" at bounding box center [610, 231] width 25 height 14
click at [596, 250] on link "Editer" at bounding box center [588, 251] width 66 height 15
type input "Info Check-in L'Atelier"
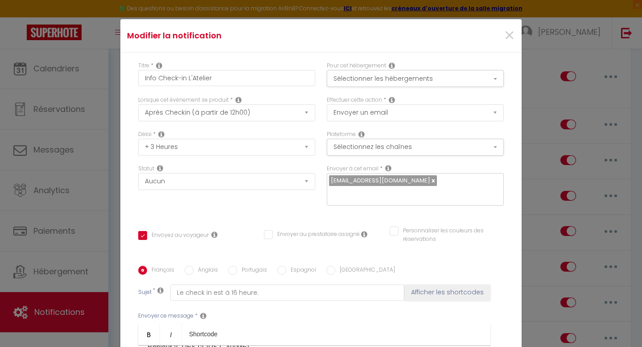
scroll to position [14, 0]
click at [203, 266] on label "Anglais" at bounding box center [206, 271] width 25 height 10
click at [194, 266] on input "Anglais" at bounding box center [189, 270] width 9 height 9
click at [508, 32] on span "×" at bounding box center [509, 35] width 11 height 27
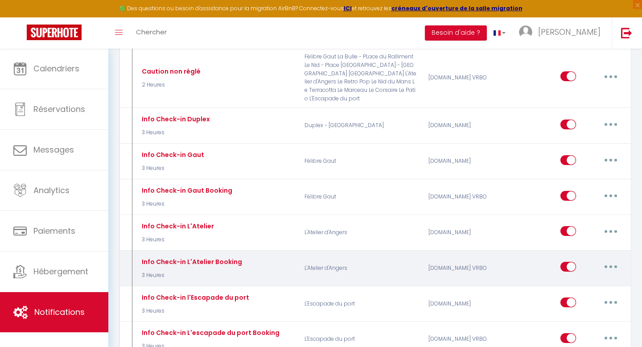
click at [613, 264] on button "button" at bounding box center [610, 267] width 25 height 14
click at [584, 284] on link "Editer" at bounding box center [588, 287] width 66 height 15
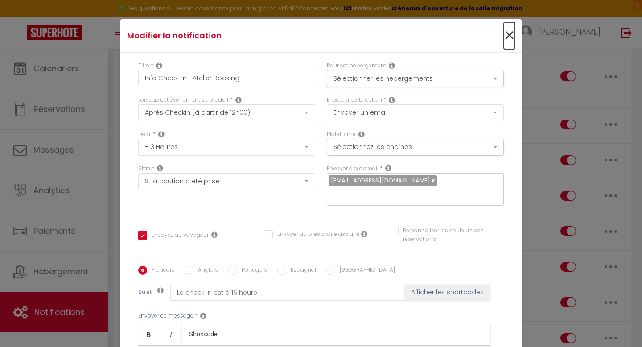
click at [511, 37] on span "×" at bounding box center [509, 35] width 11 height 27
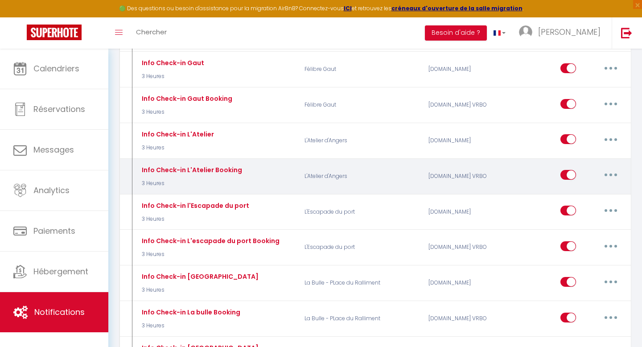
scroll to position [569, 0]
